Goal: Task Accomplishment & Management: Manage account settings

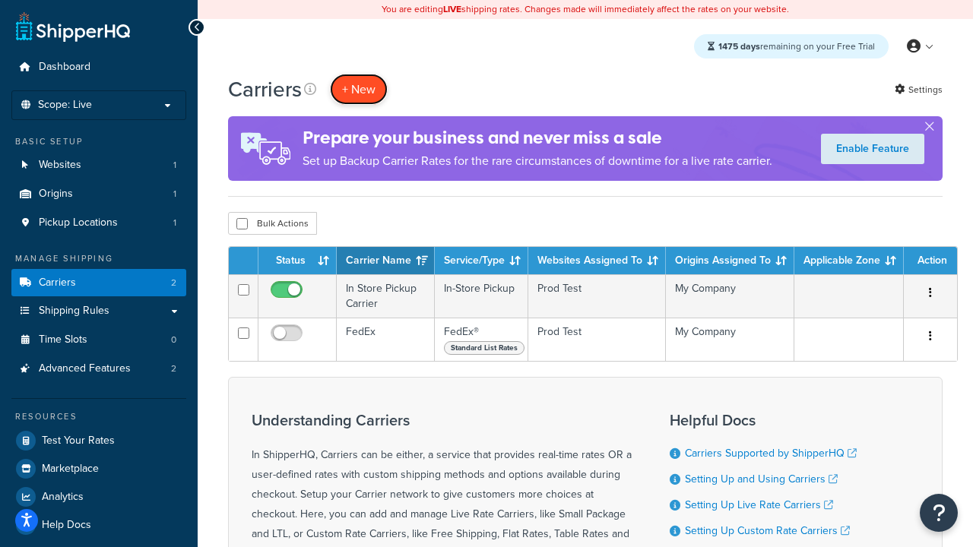
click at [359, 89] on button "+ New" at bounding box center [359, 89] width 58 height 31
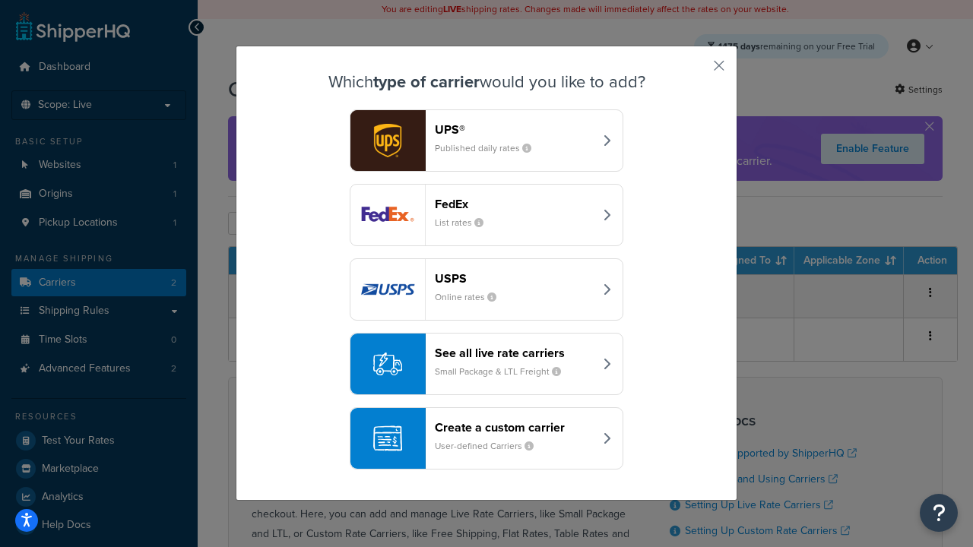
click at [487, 215] on div "FedEx List rates" at bounding box center [514, 215] width 159 height 36
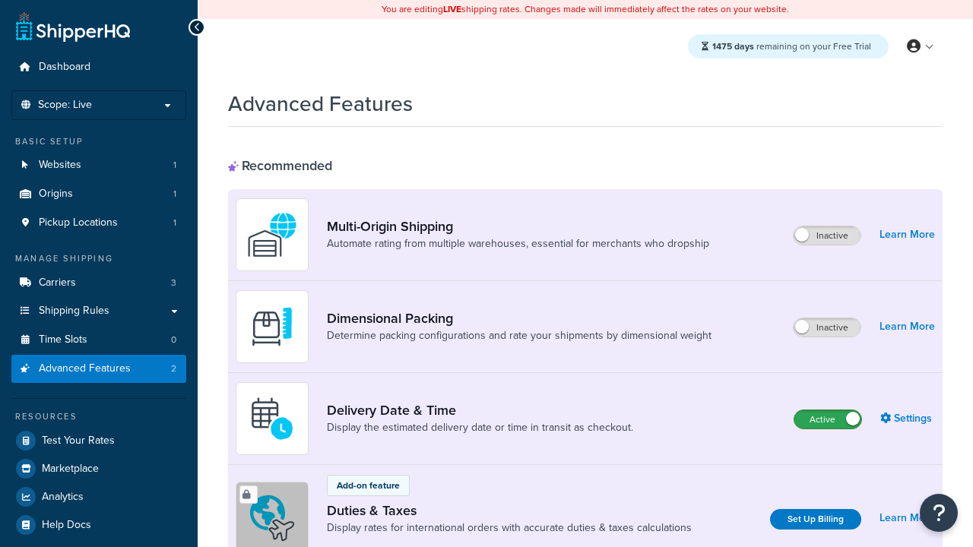
click at [828, 411] on label "Active" at bounding box center [828, 420] width 67 height 18
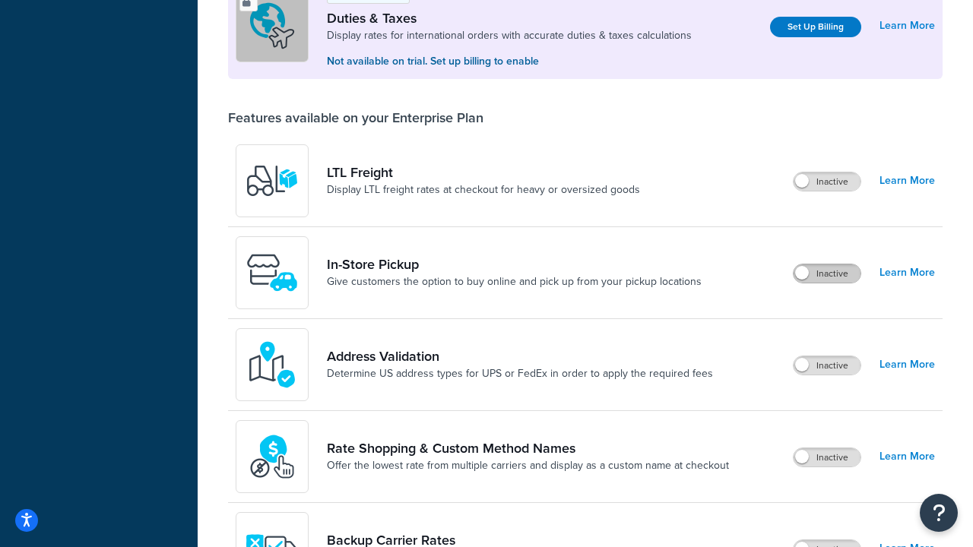
scroll to position [464, 0]
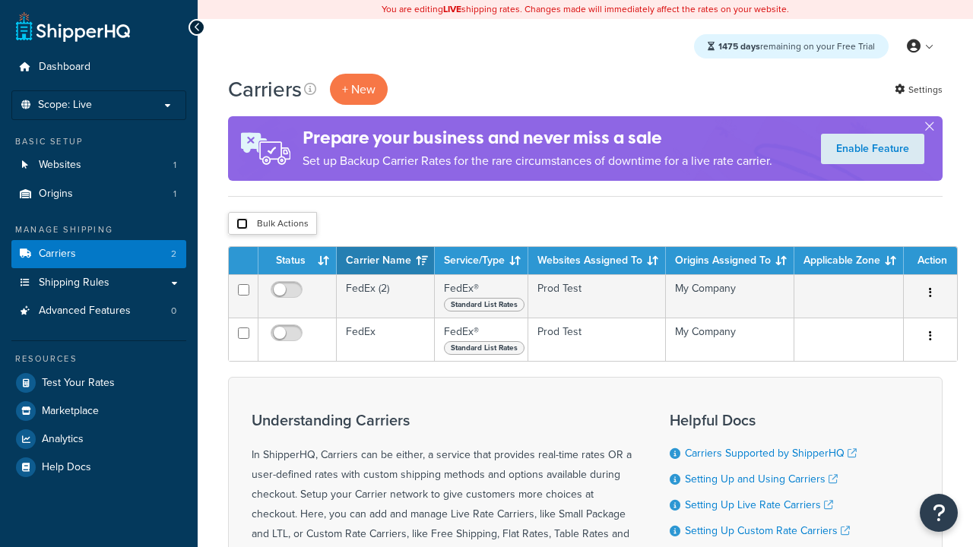
click at [242, 224] on input "checkbox" at bounding box center [241, 223] width 11 height 11
checkbox input "true"
click at [0, 0] on button "Delete" at bounding box center [0, 0] width 0 height 0
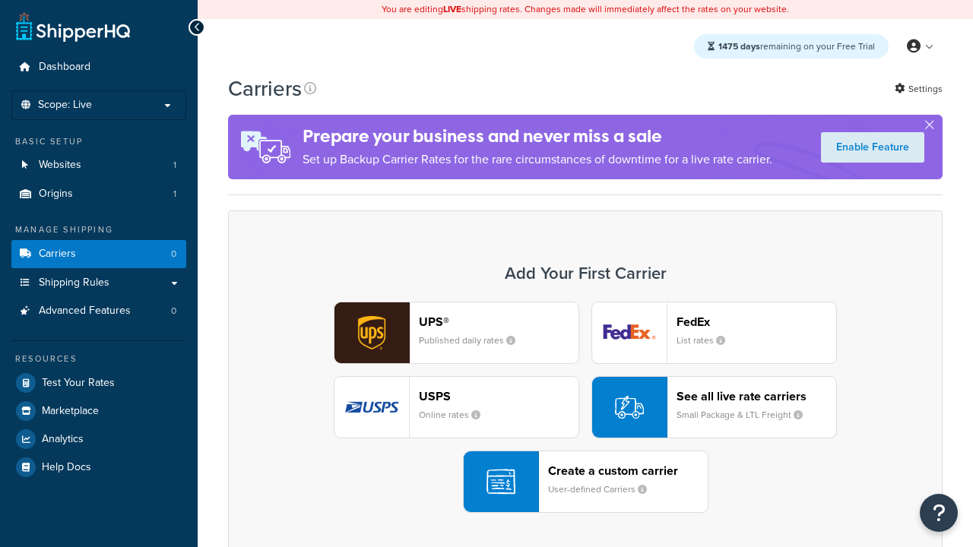
click at [585, 408] on div "UPS® Published daily rates FedEx List rates USPS Online rates See all live rate…" at bounding box center [585, 407] width 683 height 211
click at [757, 322] on header "FedEx" at bounding box center [757, 322] width 160 height 14
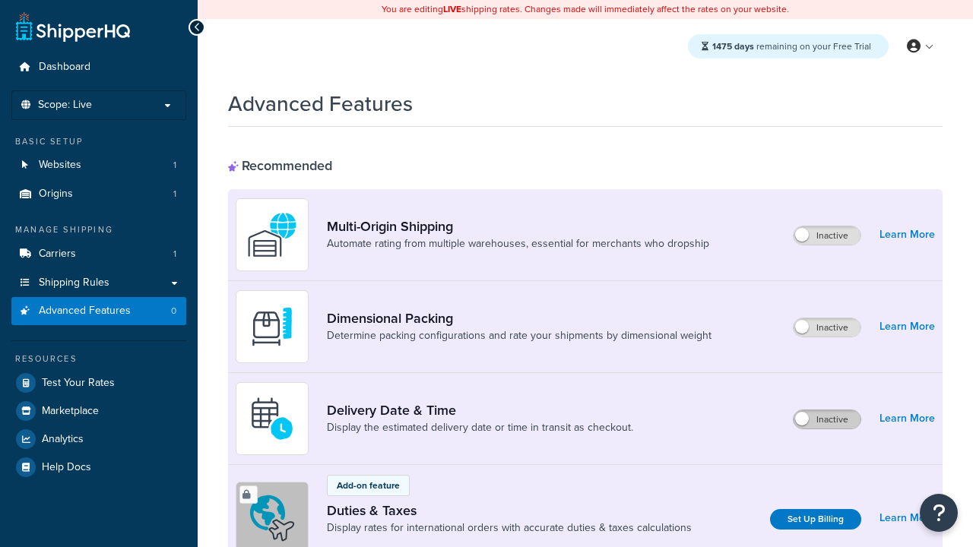
click at [827, 420] on label "Inactive" at bounding box center [827, 420] width 67 height 18
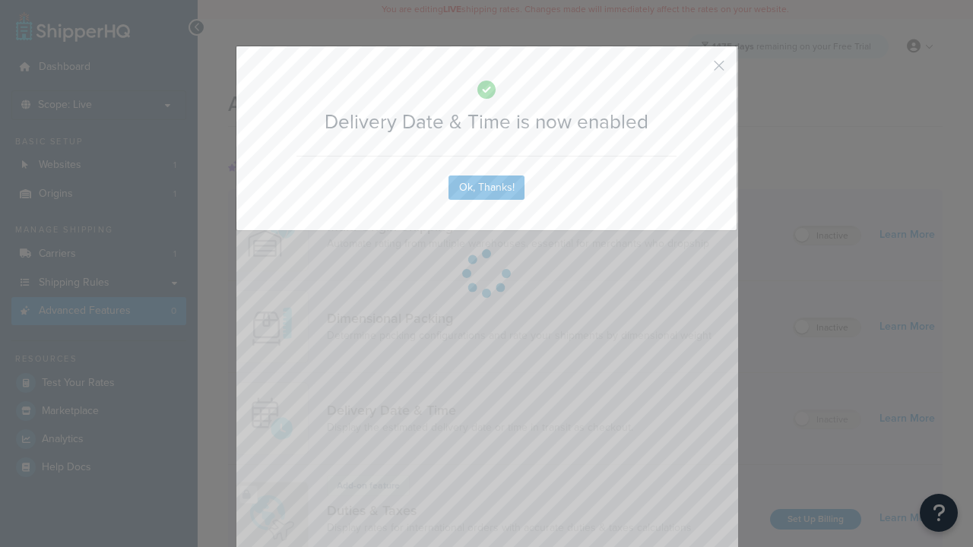
click at [696, 69] on button "button" at bounding box center [697, 71] width 4 height 4
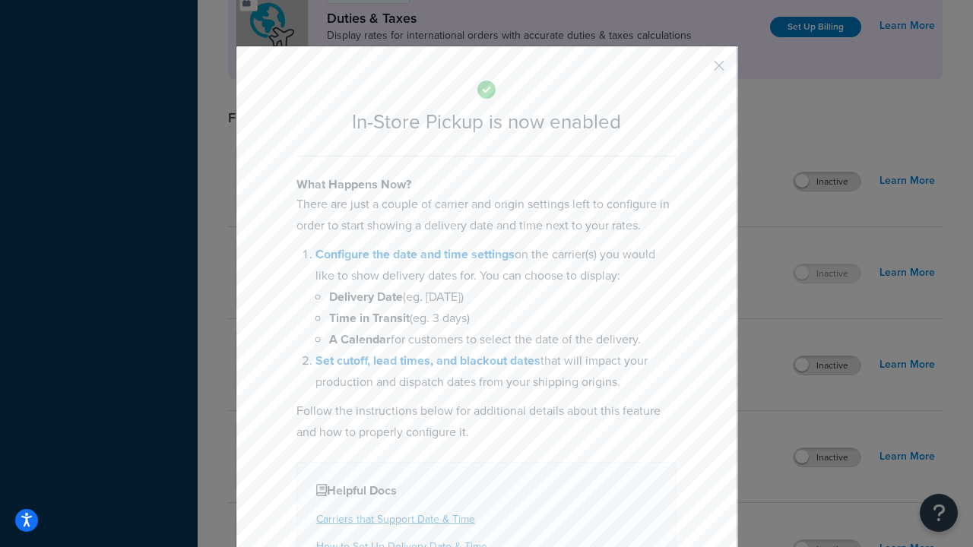
click at [696, 71] on button "button" at bounding box center [697, 71] width 4 height 4
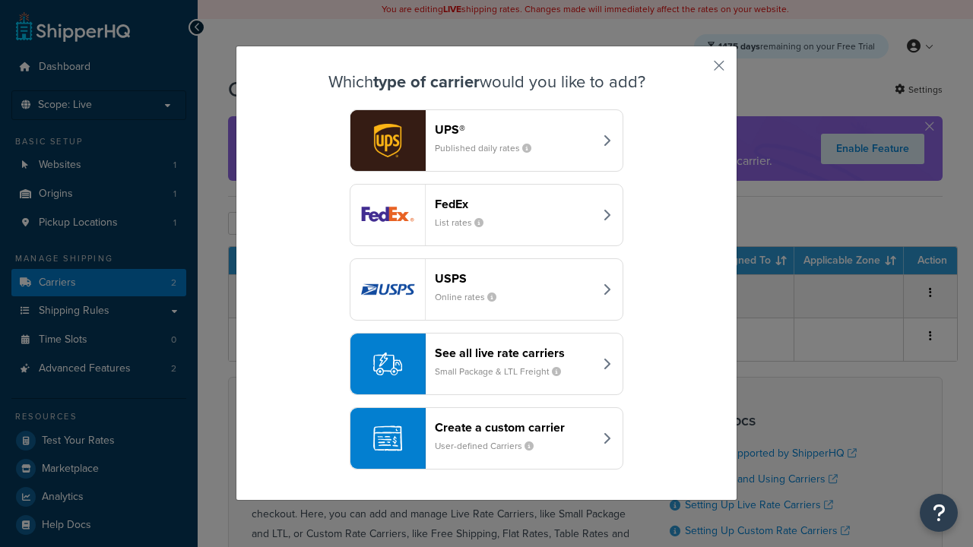
click at [487, 439] on div "Create a custom carrier User-defined Carriers" at bounding box center [514, 438] width 159 height 36
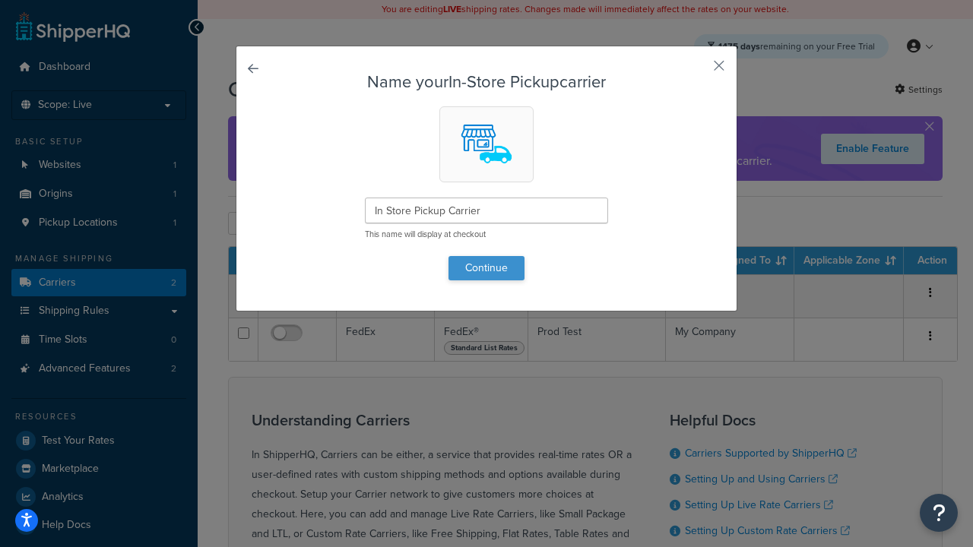
type input "In Store Pickup Carrier"
click at [487, 268] on button "Continue" at bounding box center [487, 268] width 76 height 24
